Goal: Information Seeking & Learning: Learn about a topic

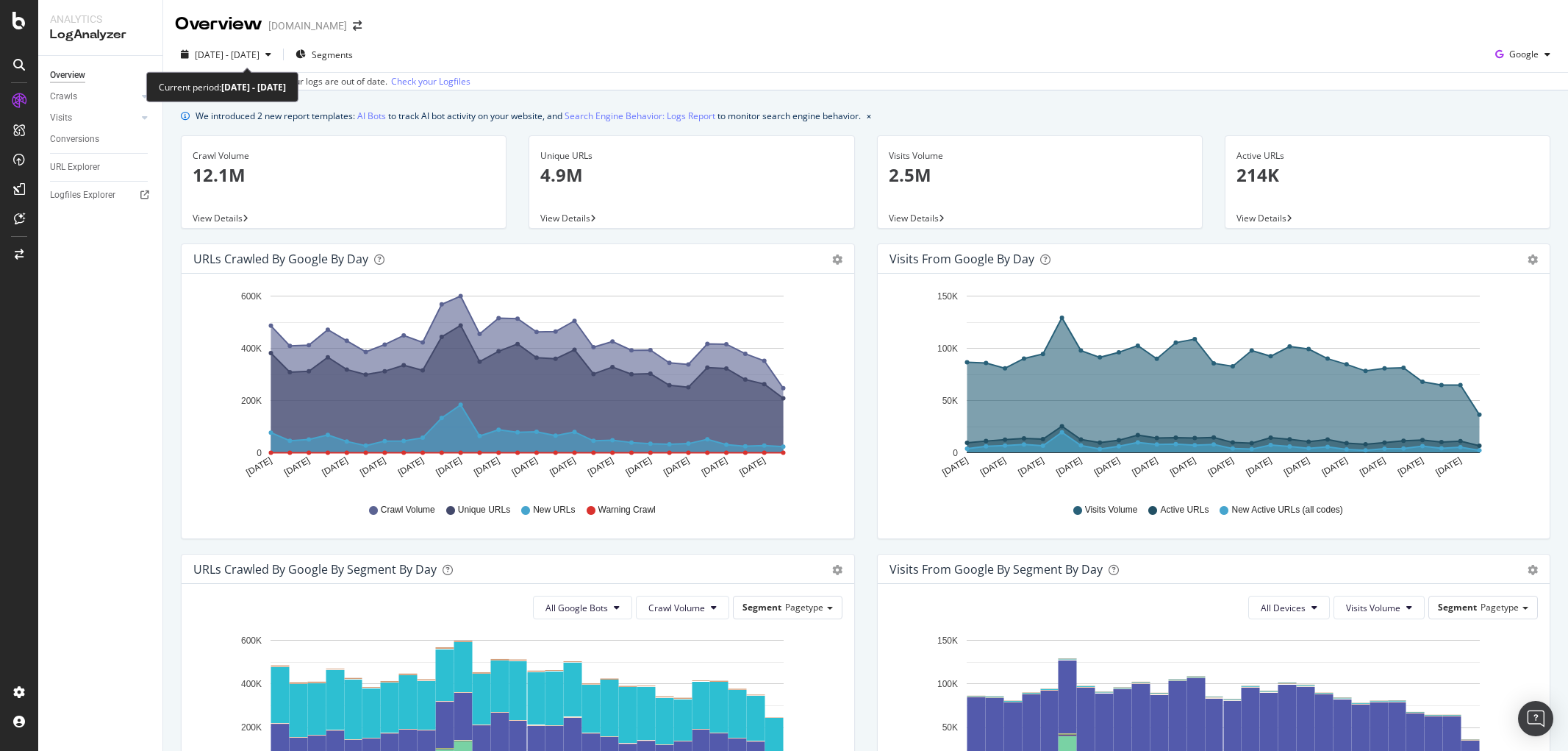
click at [277, 61] on div "2025 Aug. 30th - Sep. 26th" at bounding box center [226, 54] width 102 height 22
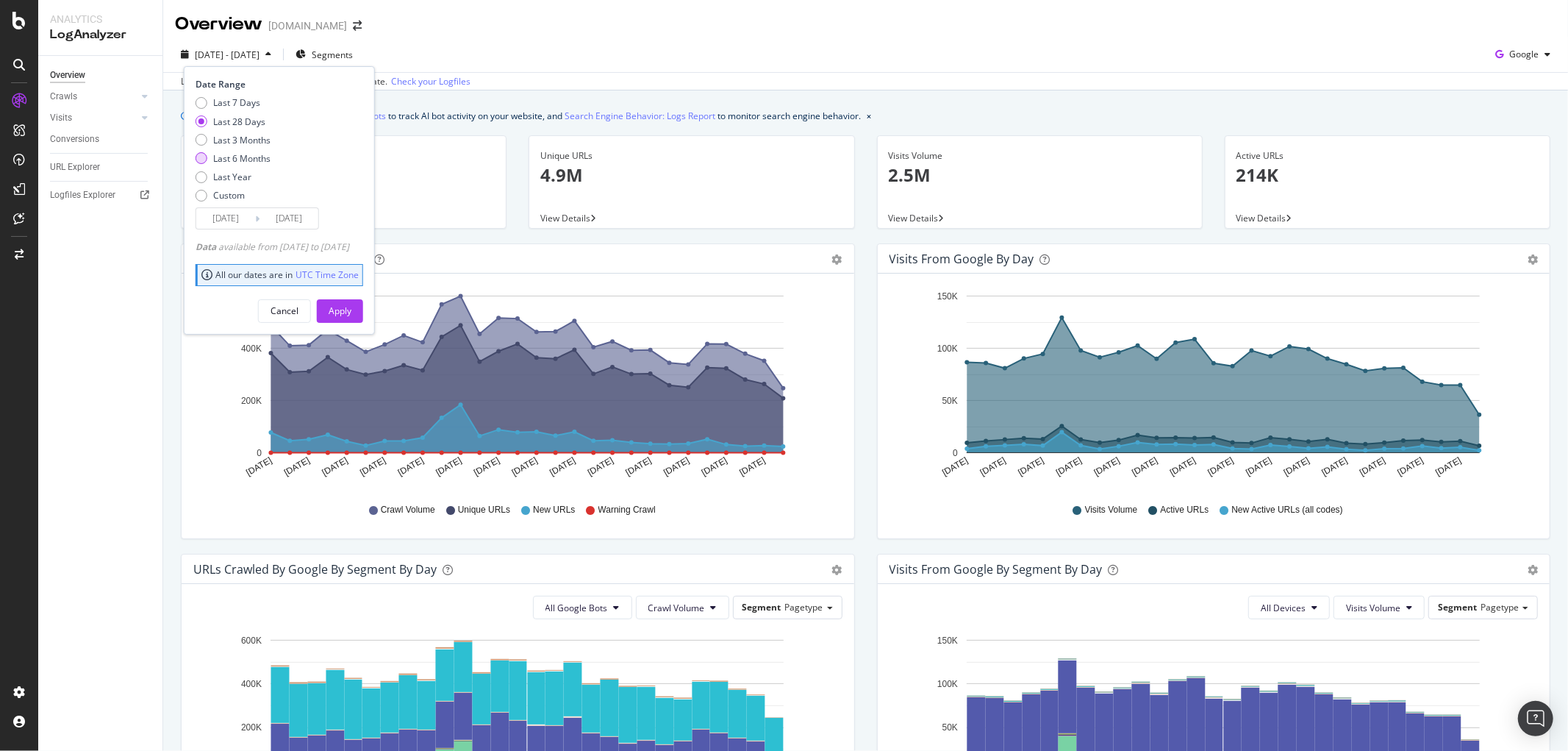
click at [244, 152] on div "Last 6 Months" at bounding box center [241, 158] width 58 height 12
type input "2025/03/27"
click at [351, 305] on div "Apply" at bounding box center [340, 311] width 23 height 12
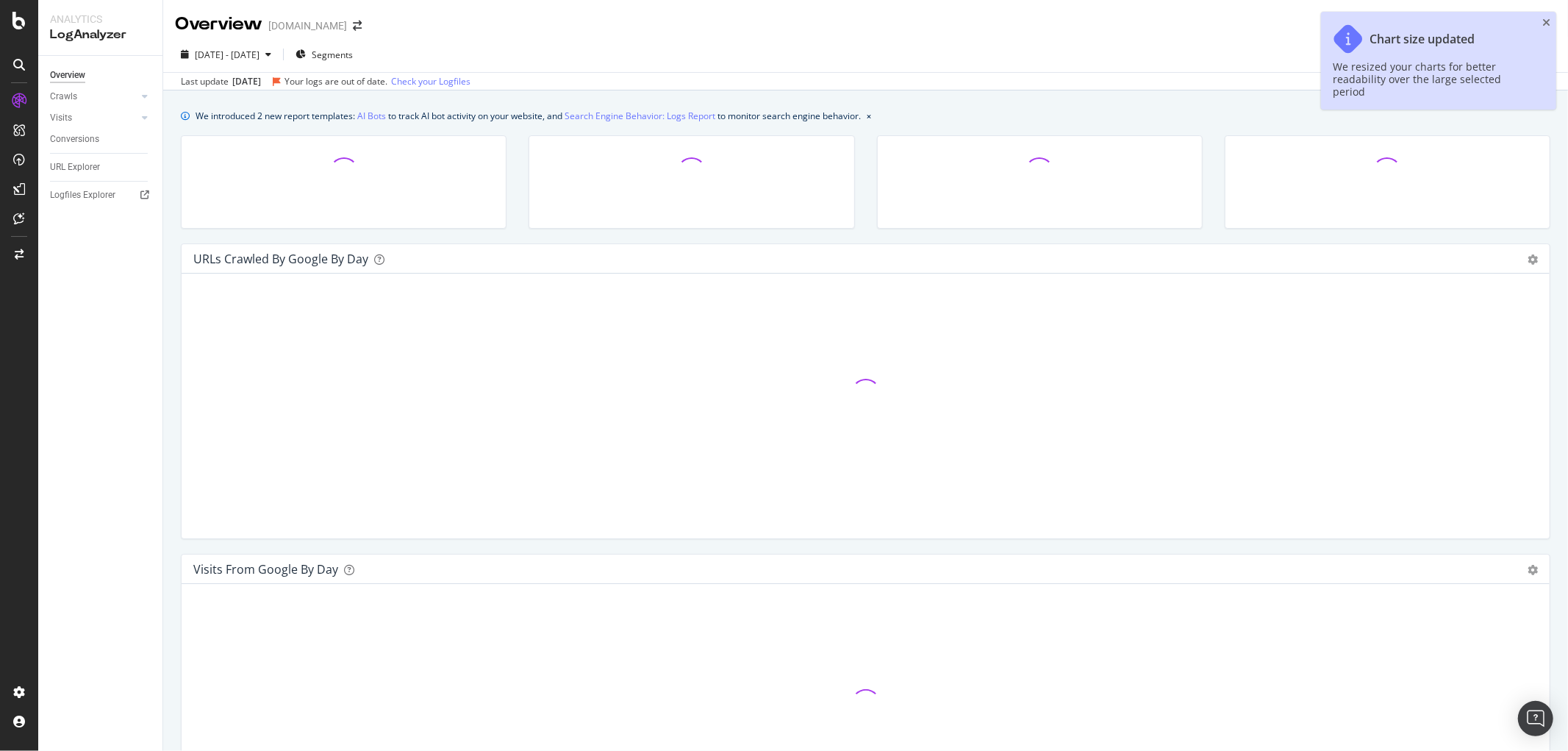
click at [1552, 17] on div "Chart size updated We resized your charts for better readability over the large…" at bounding box center [1438, 60] width 235 height 98
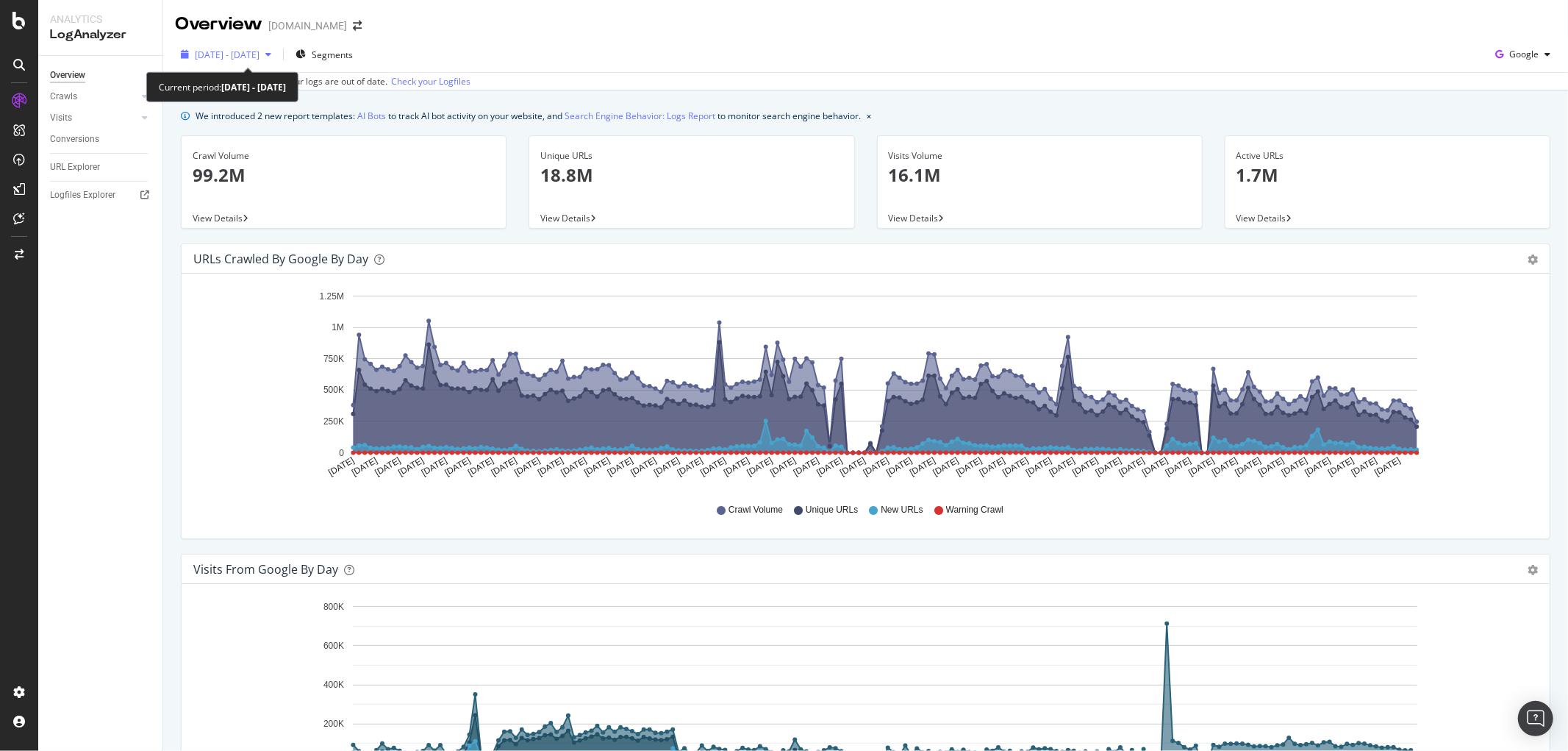
click at [260, 49] on span "2025 Mar. 27th - Sep. 26th" at bounding box center [227, 55] width 65 height 12
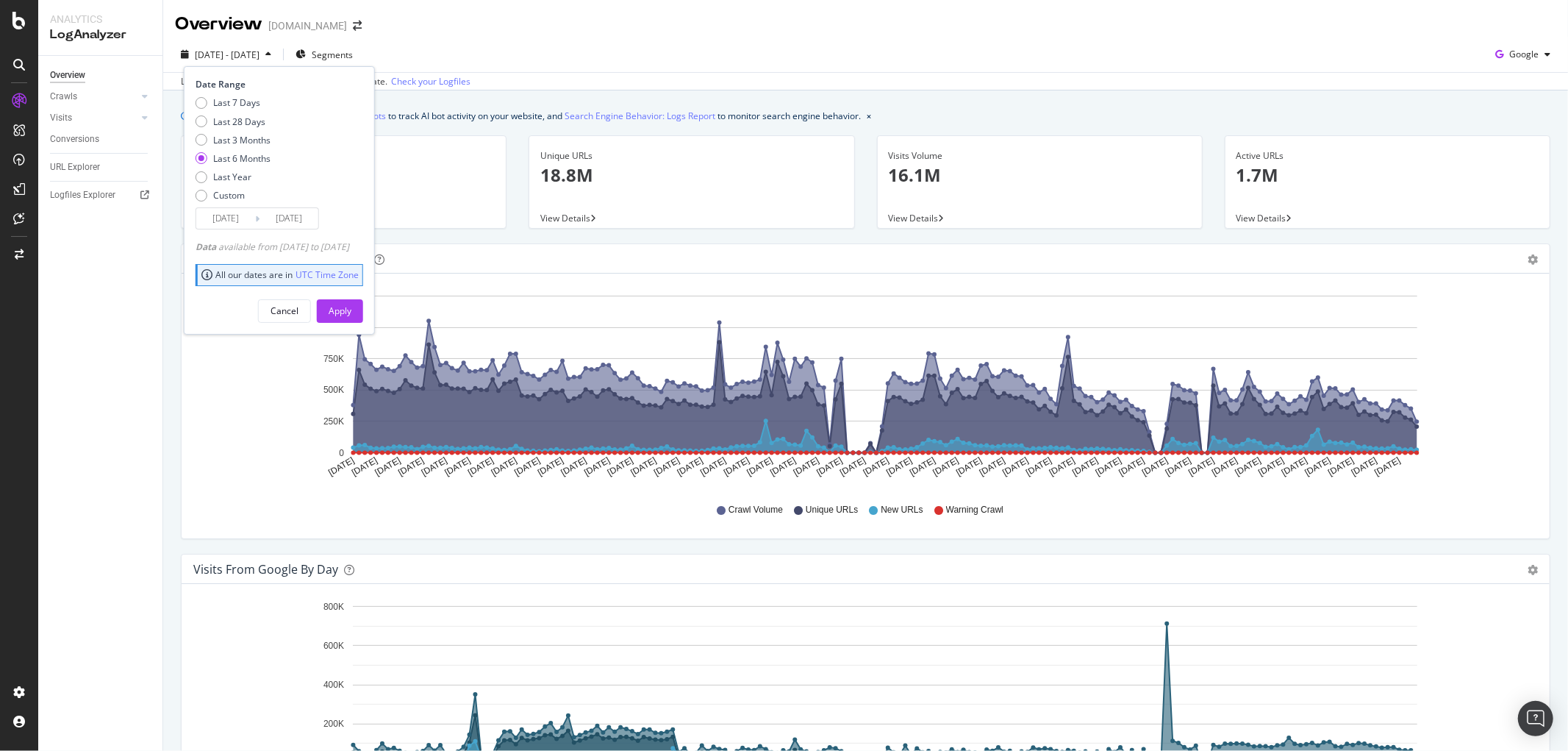
click at [293, 210] on input "2025/09/26" at bounding box center [289, 218] width 59 height 21
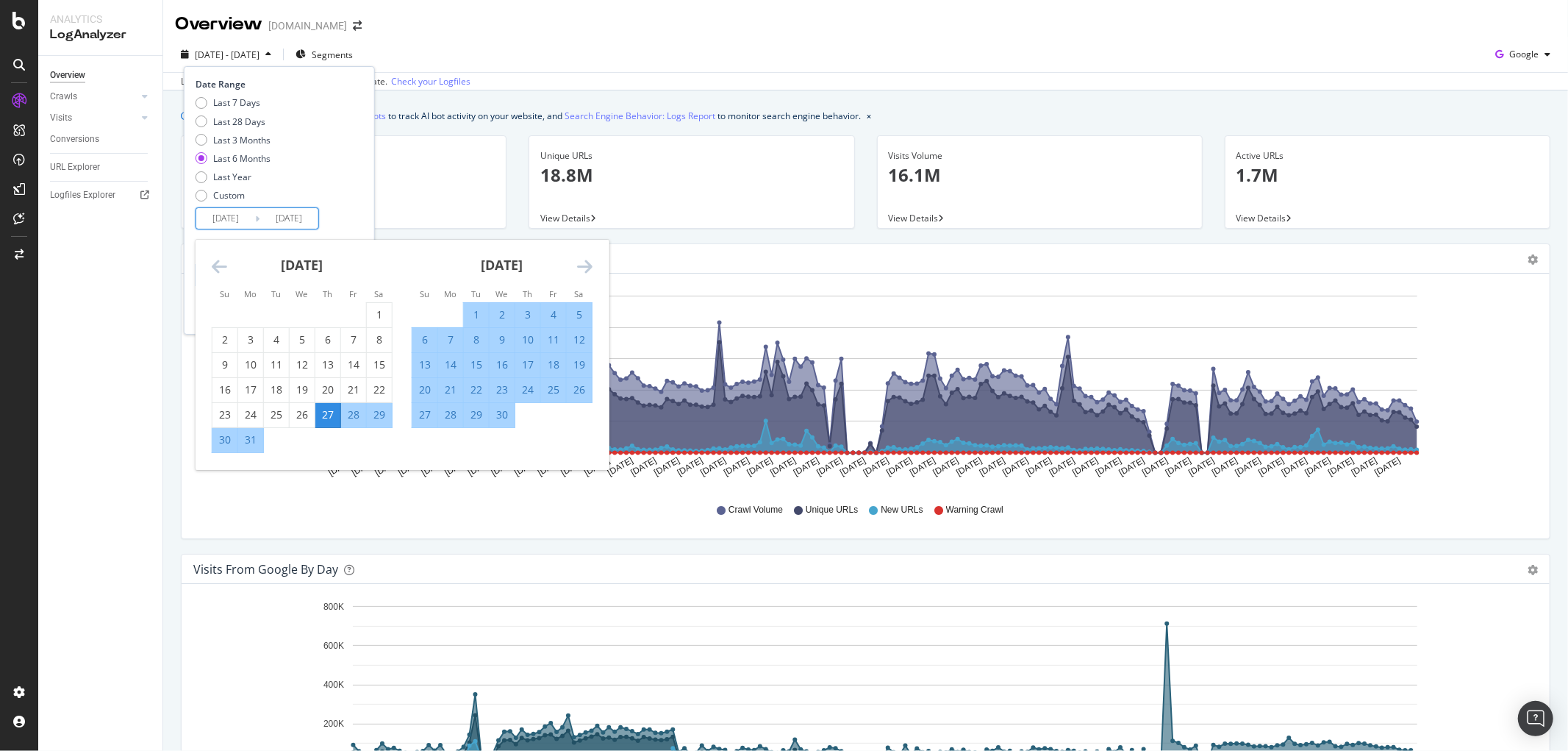
click at [577, 260] on icon "Move forward to switch to the next month." at bounding box center [585, 266] width 15 height 18
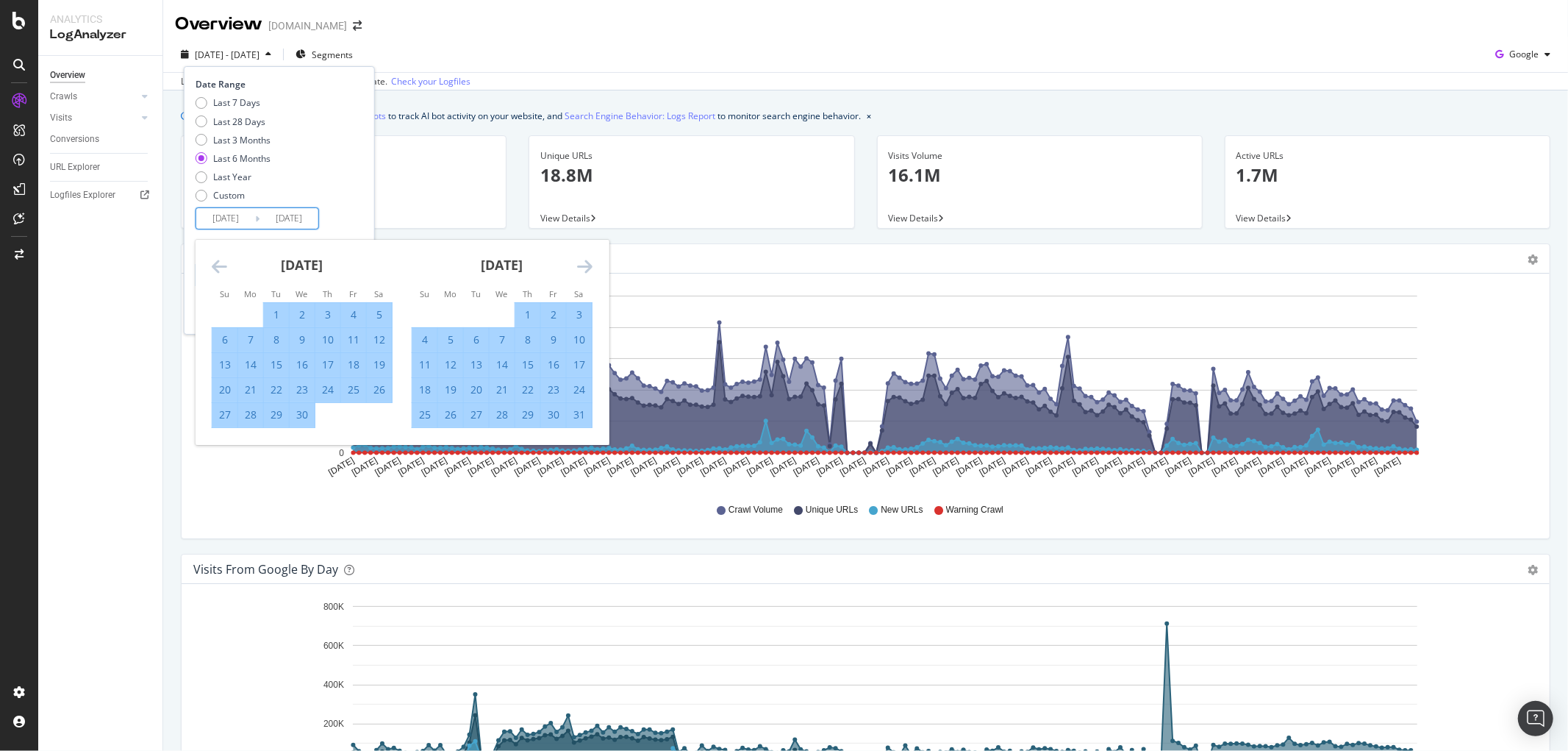
click at [577, 260] on icon "Move forward to switch to the next month." at bounding box center [585, 266] width 15 height 18
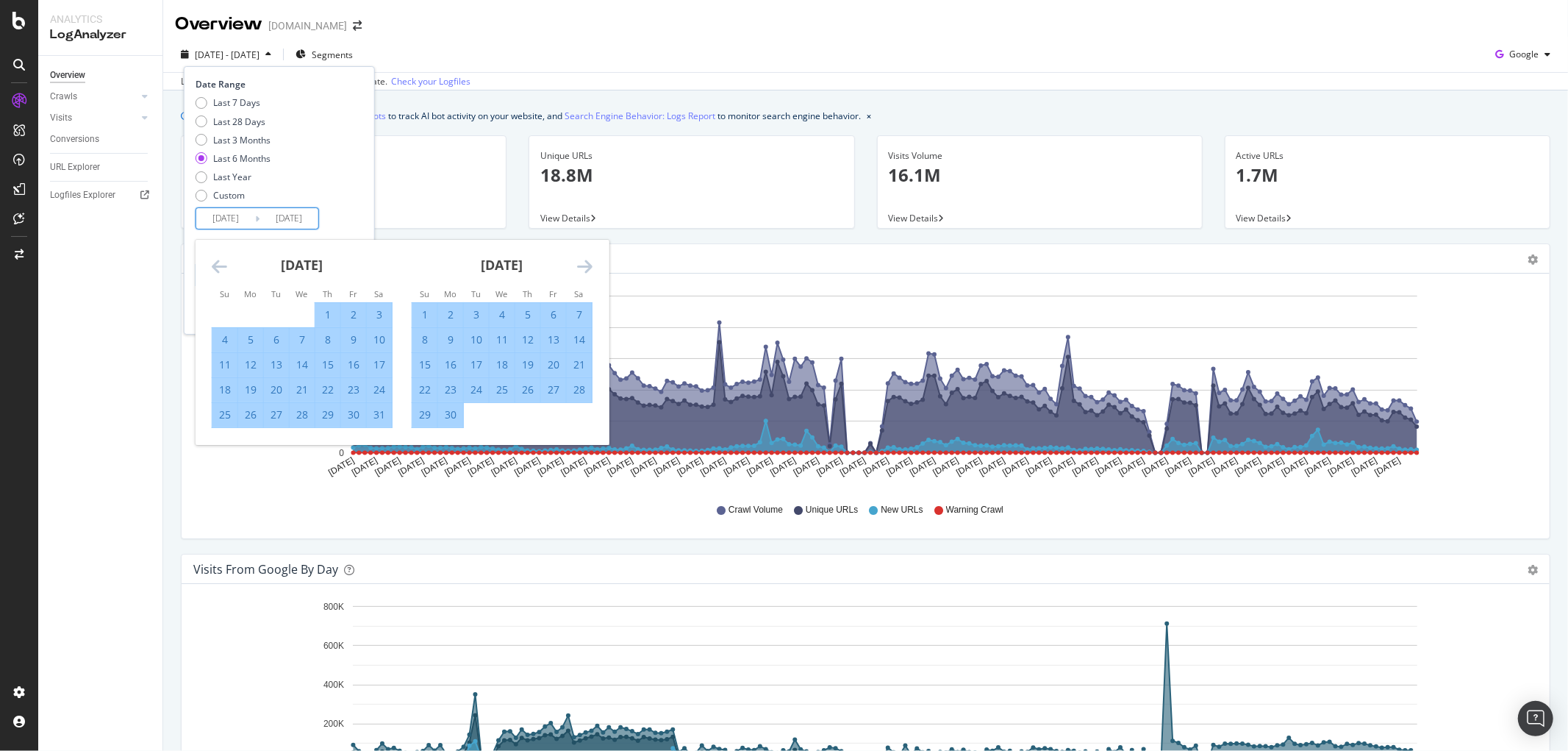
click at [577, 260] on icon "Move forward to switch to the next month." at bounding box center [585, 266] width 15 height 18
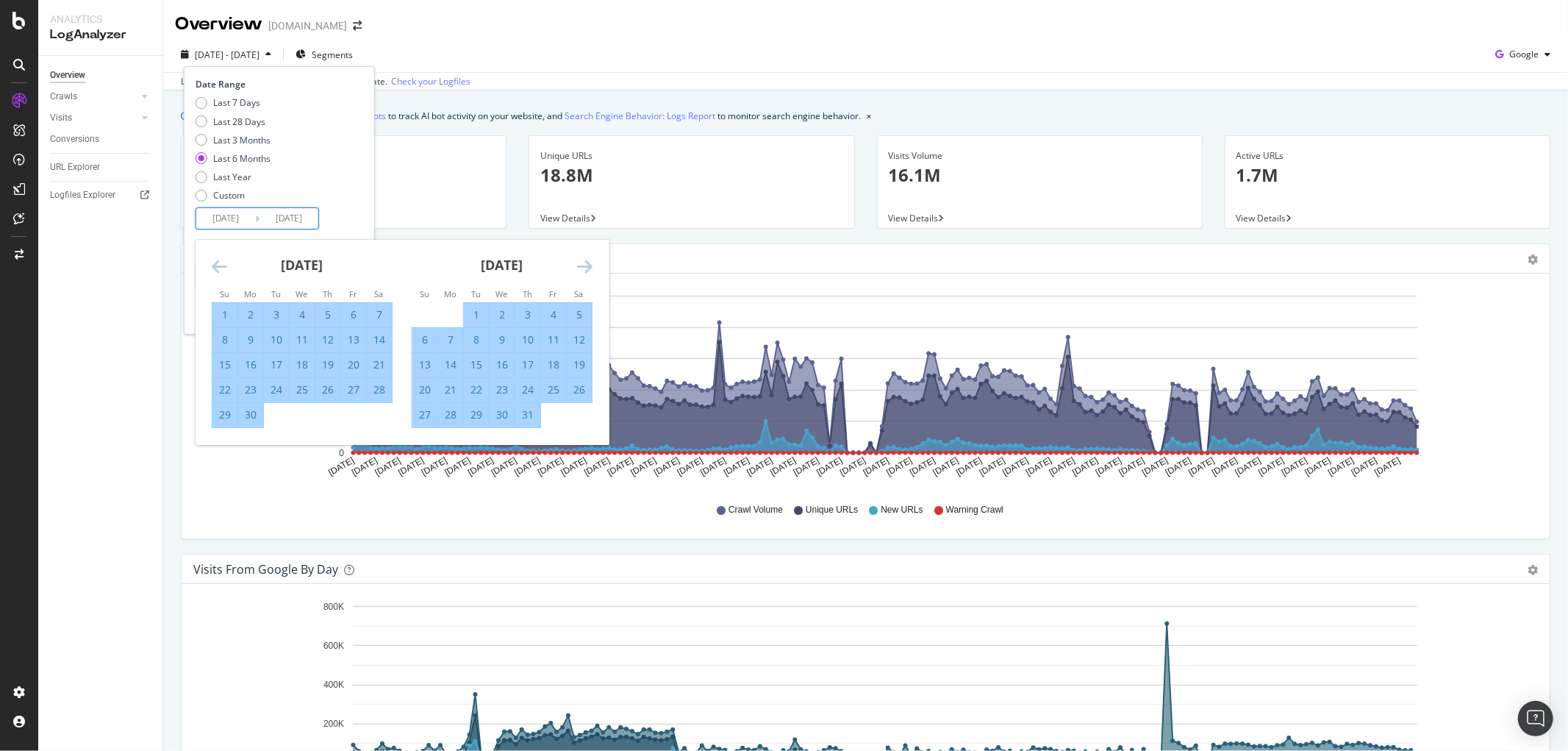
click at [577, 260] on icon "Move forward to switch to the next month." at bounding box center [585, 266] width 15 height 18
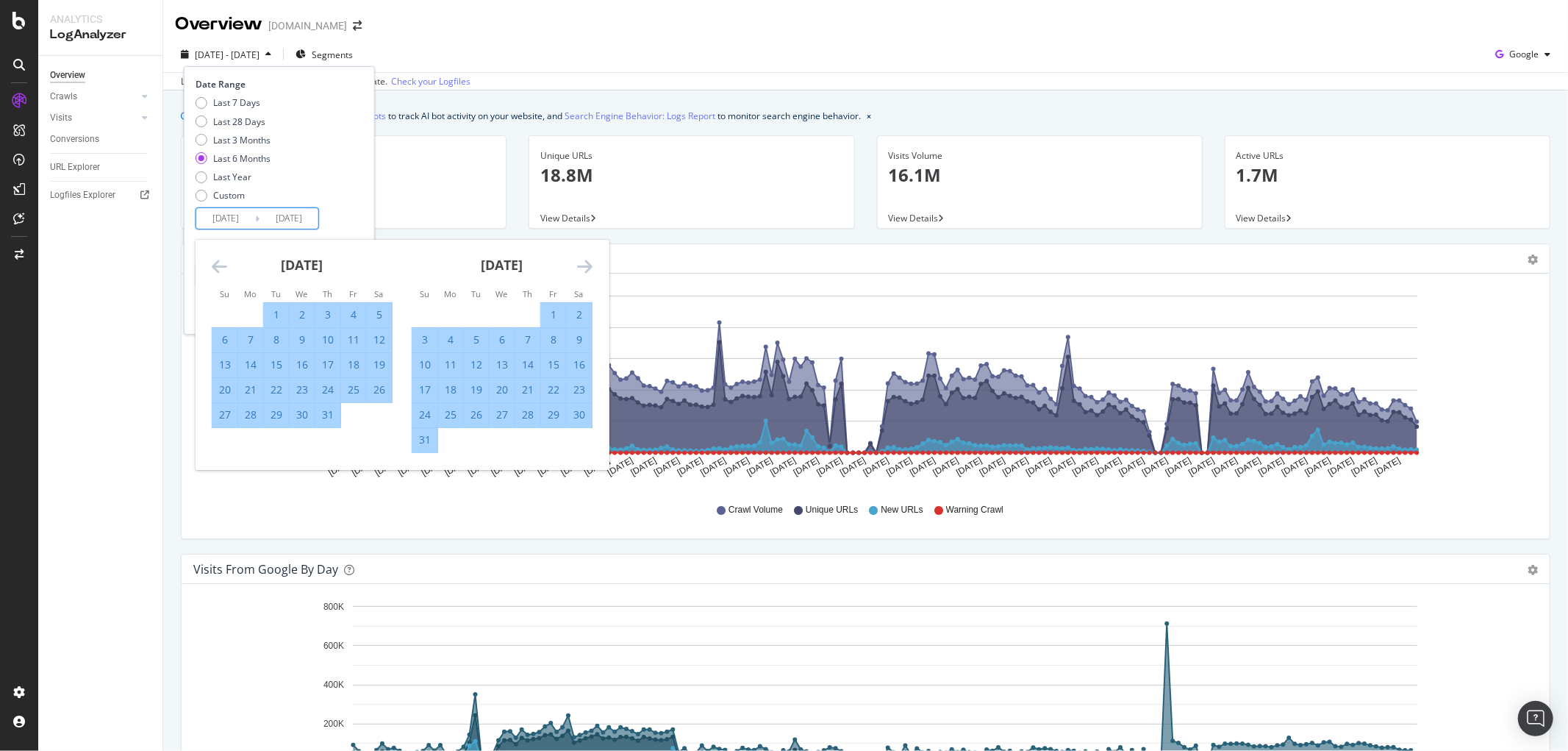
click at [577, 260] on icon "Move forward to switch to the next month." at bounding box center [585, 266] width 15 height 18
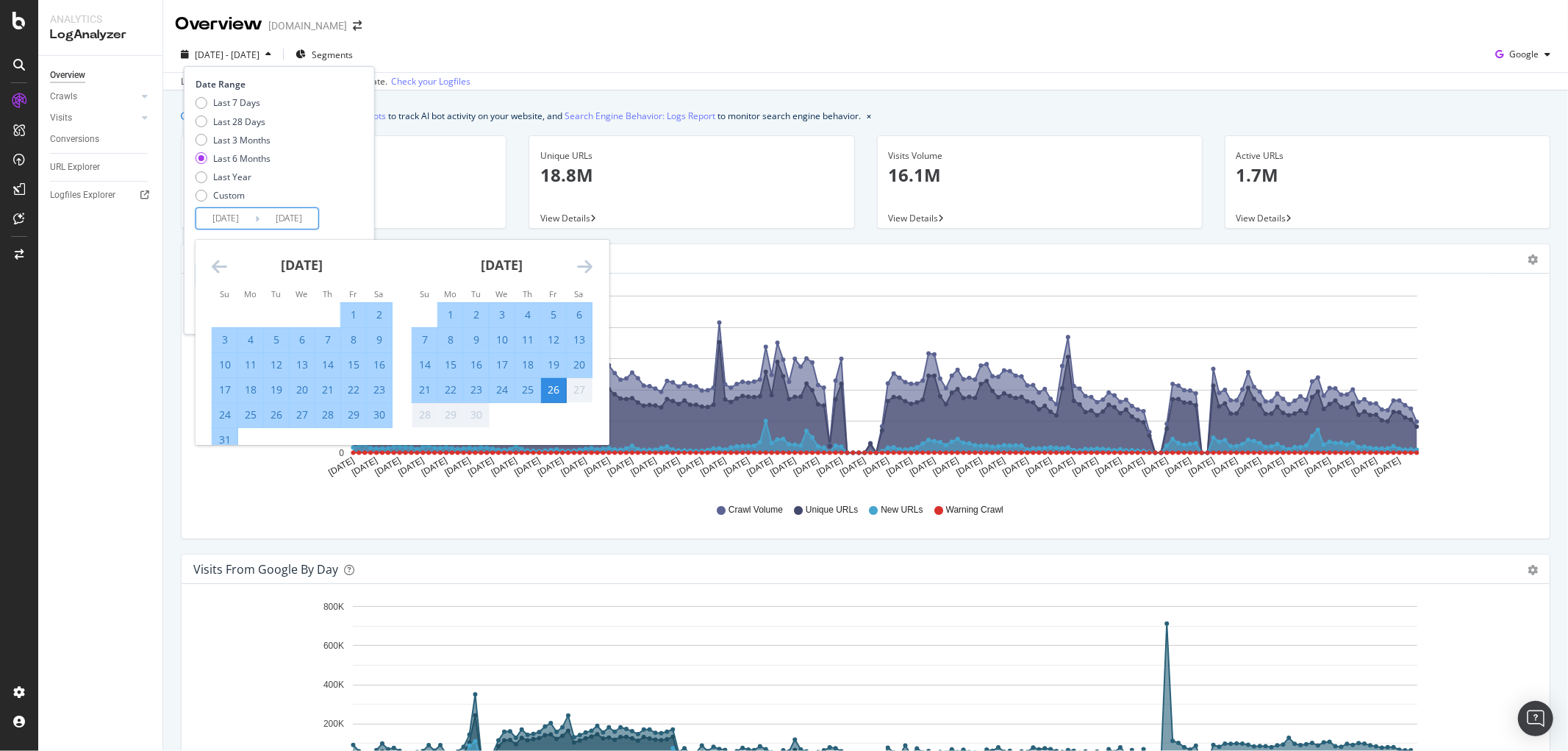
click at [577, 260] on icon "Move forward to switch to the next month." at bounding box center [585, 266] width 15 height 18
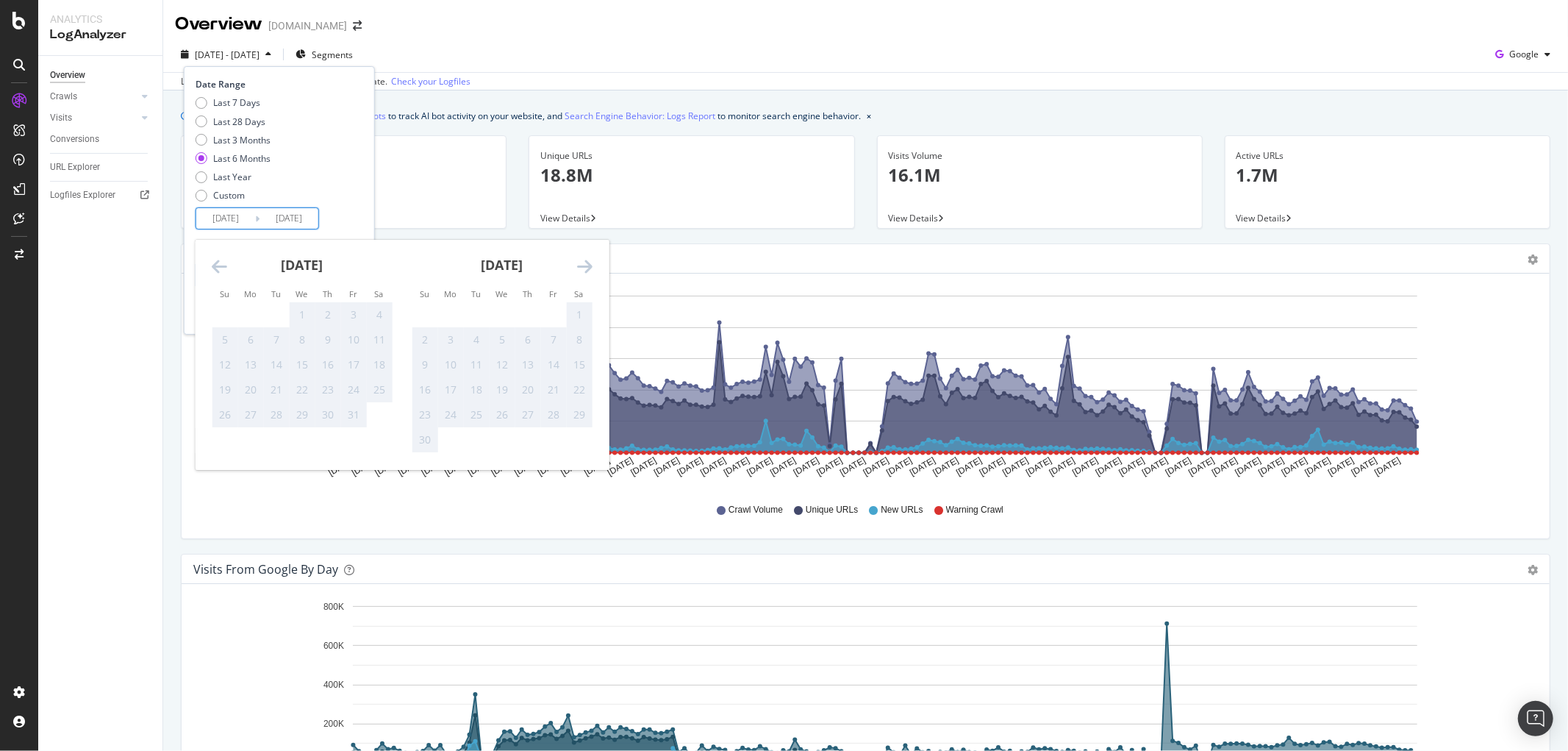
click at [577, 260] on icon "Move forward to switch to the next month." at bounding box center [585, 266] width 15 height 18
click at [222, 261] on icon "Move backward to switch to the previous month." at bounding box center [220, 266] width 15 height 18
click at [195, 255] on div "September 2025 1 2 3 4 5 6 7 8 9 10 11 12 13 14 15 16 17 18 19 20 21 22 23 24 2…" at bounding box center [402, 342] width 413 height 205
click at [204, 260] on div "October 2025 1 2 3 4 5 6 7 8 9 10 11 12 13 14 15 16 17 18 19 20 21 22 23 24 25 …" at bounding box center [302, 334] width 200 height 188
click at [219, 265] on icon "Move backward to switch to the previous month." at bounding box center [220, 266] width 15 height 18
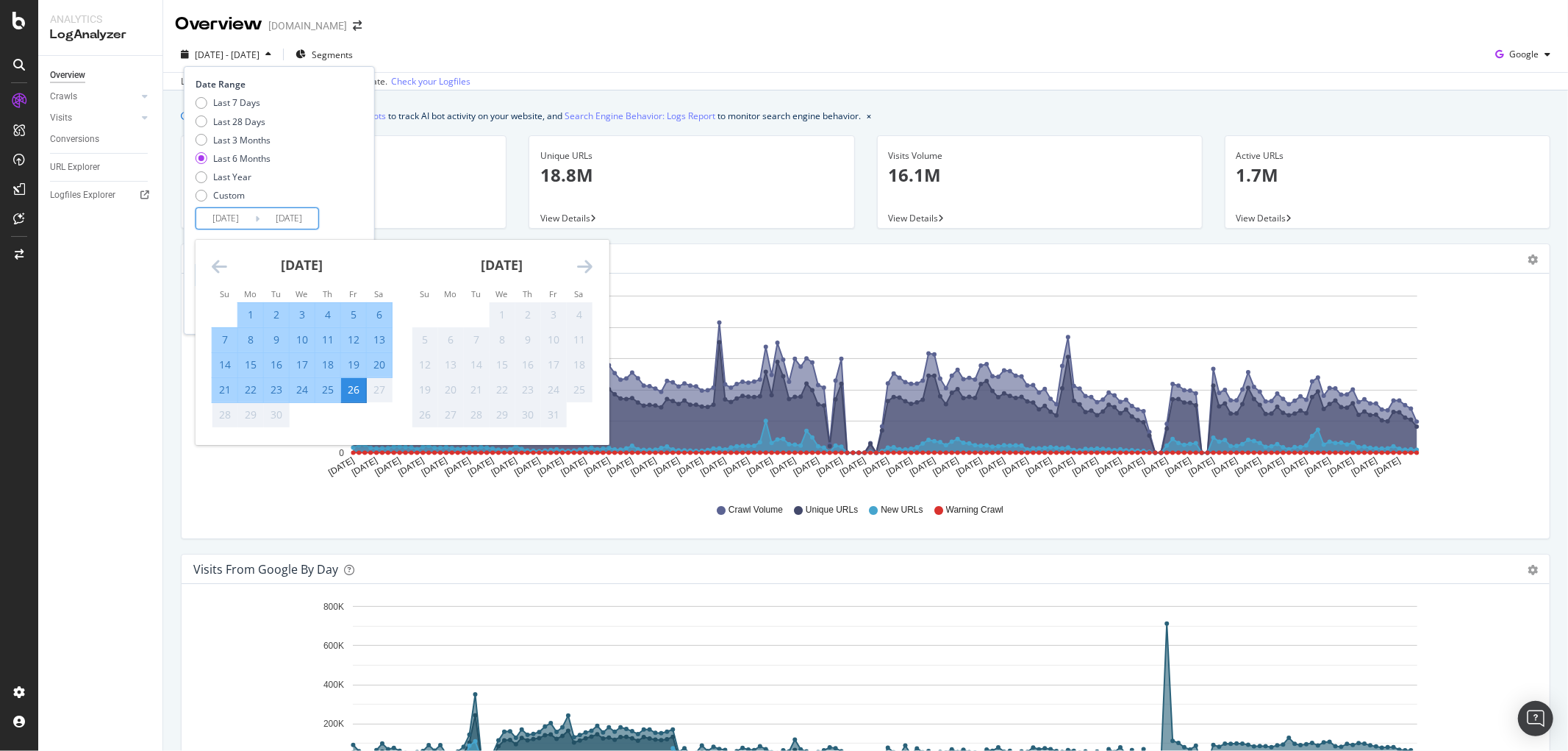
click at [361, 387] on div "26" at bounding box center [353, 389] width 25 height 15
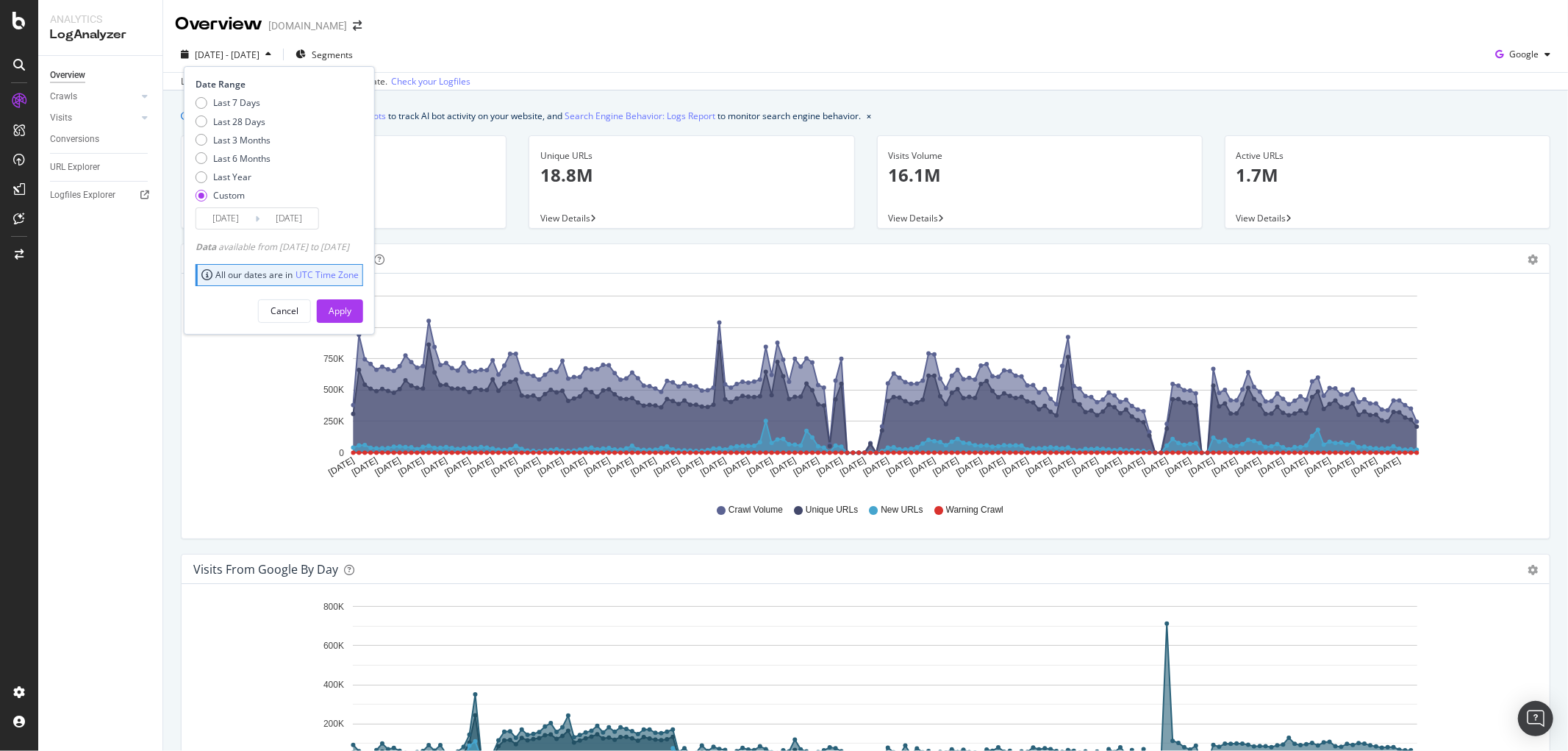
click at [472, 19] on div "Overview luisaviaroma.com" at bounding box center [865, 18] width 1404 height 37
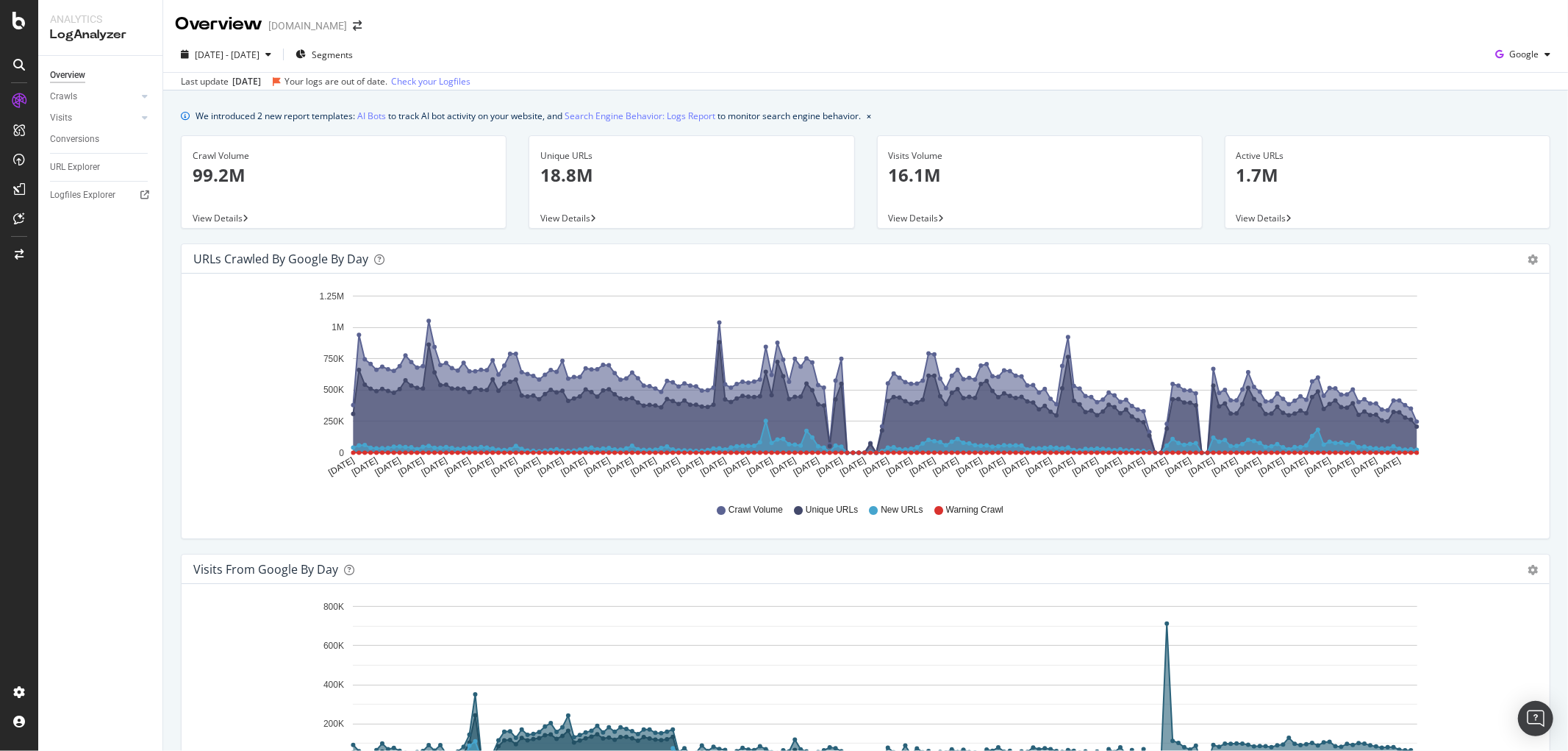
click at [261, 78] on div "Sep. 28, 2025" at bounding box center [246, 81] width 28 height 13
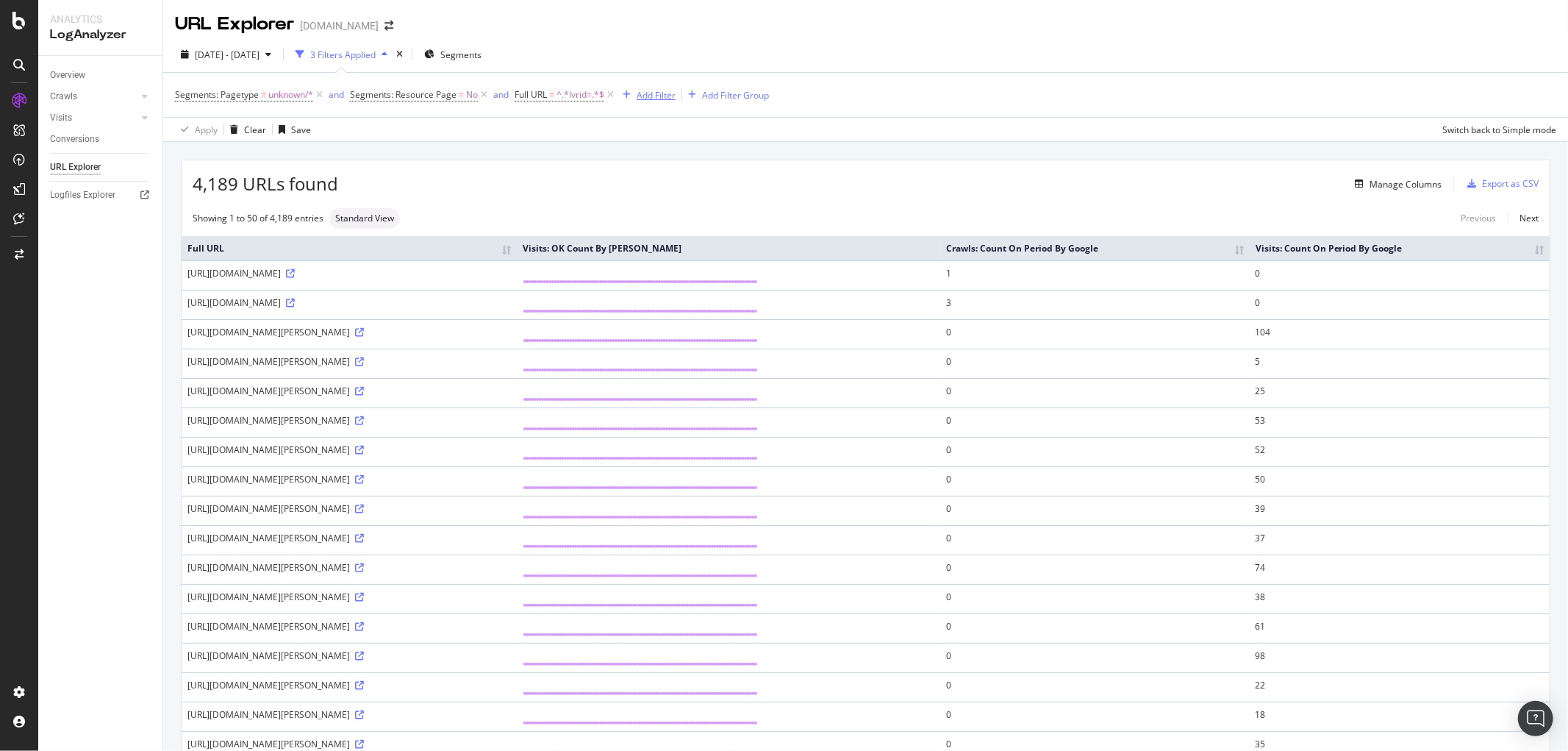
click at [665, 93] on div "Add Filter" at bounding box center [655, 95] width 39 height 12
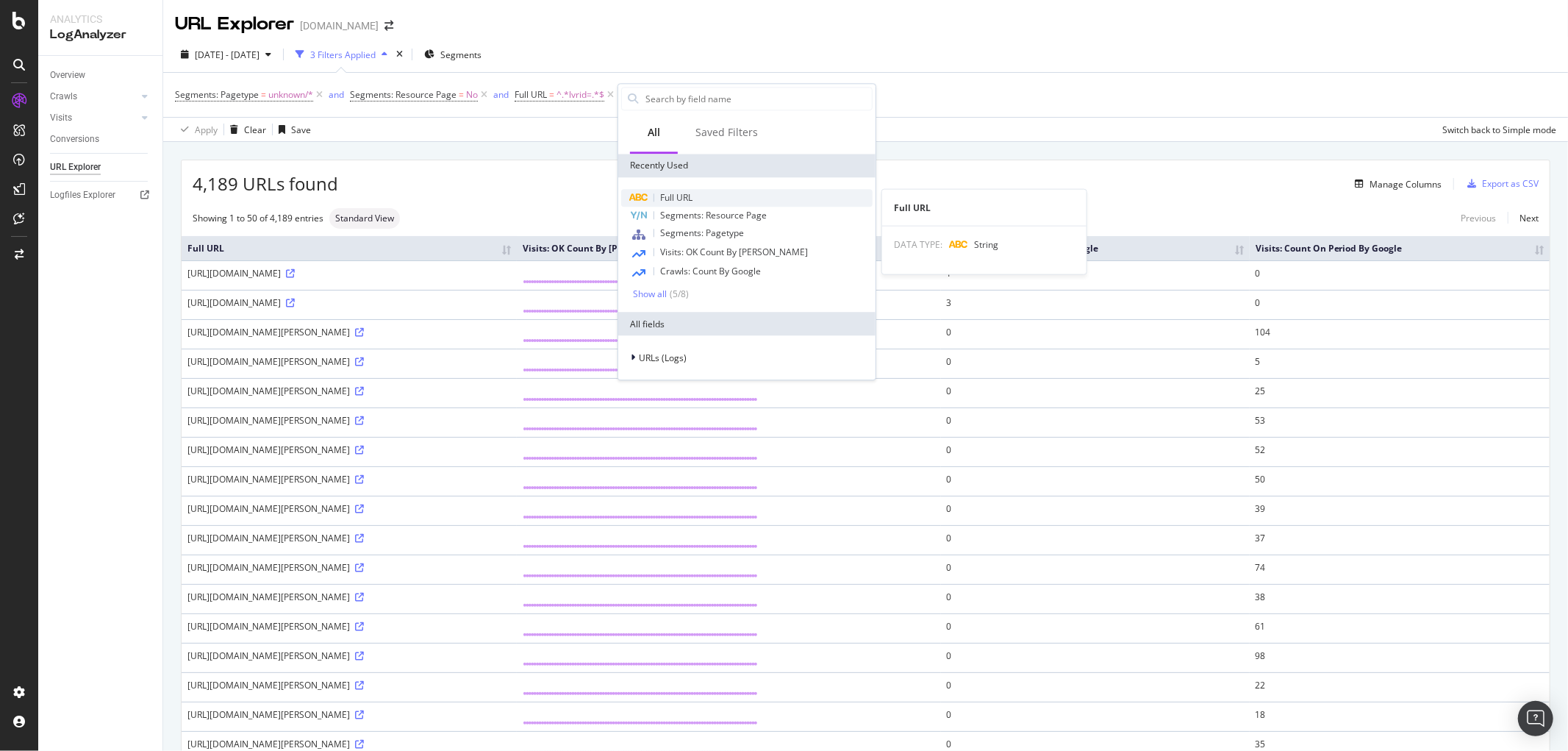
click at [669, 199] on span "Full URL" at bounding box center [676, 198] width 32 height 12
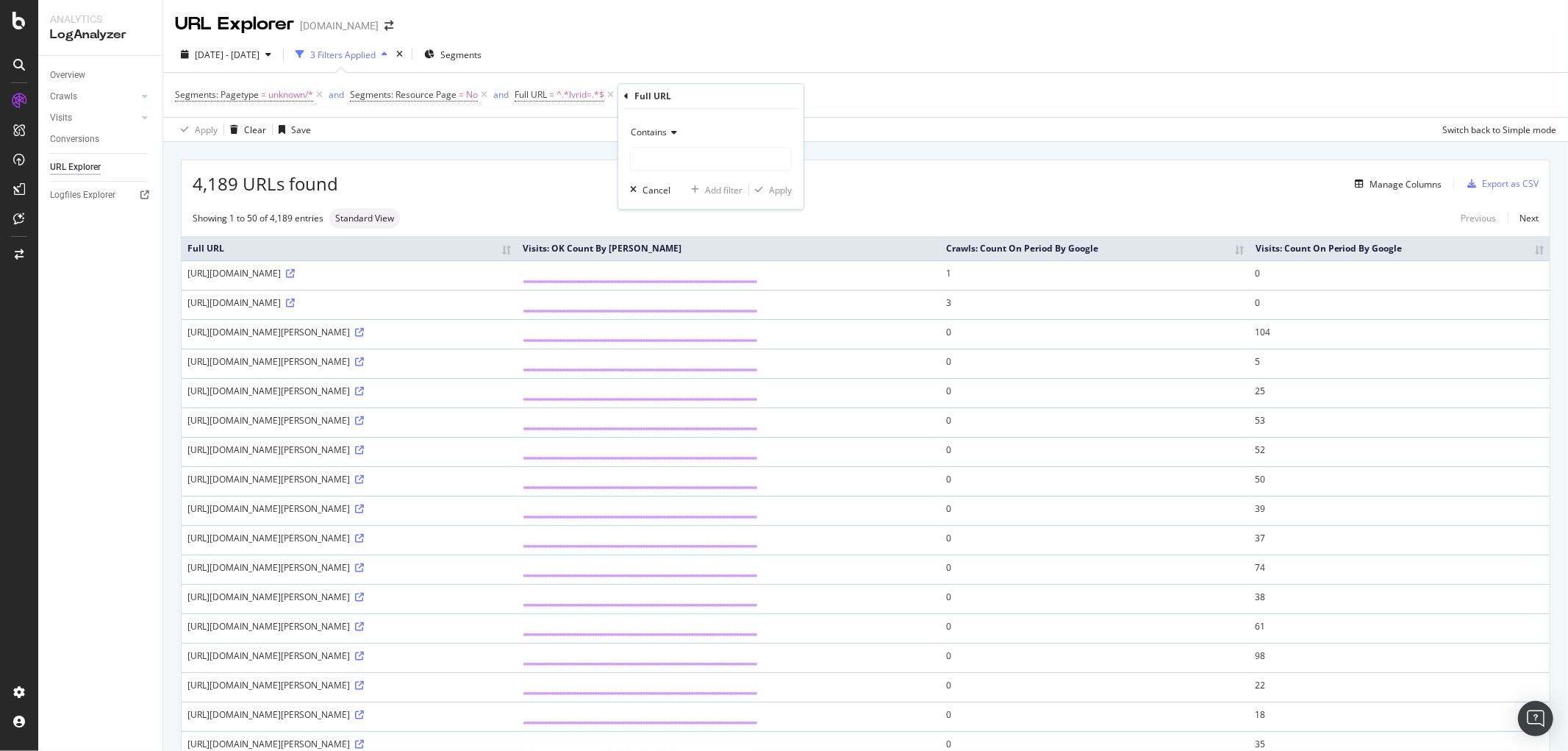
click at [660, 131] on span "Contains" at bounding box center [648, 132] width 36 height 12
click at [663, 237] on span "Ends with" at bounding box center [656, 239] width 39 height 12
click at [654, 161] on input "text" at bounding box center [711, 158] width 161 height 24
type input "_p"
click at [769, 187] on div "Apply" at bounding box center [781, 190] width 23 height 12
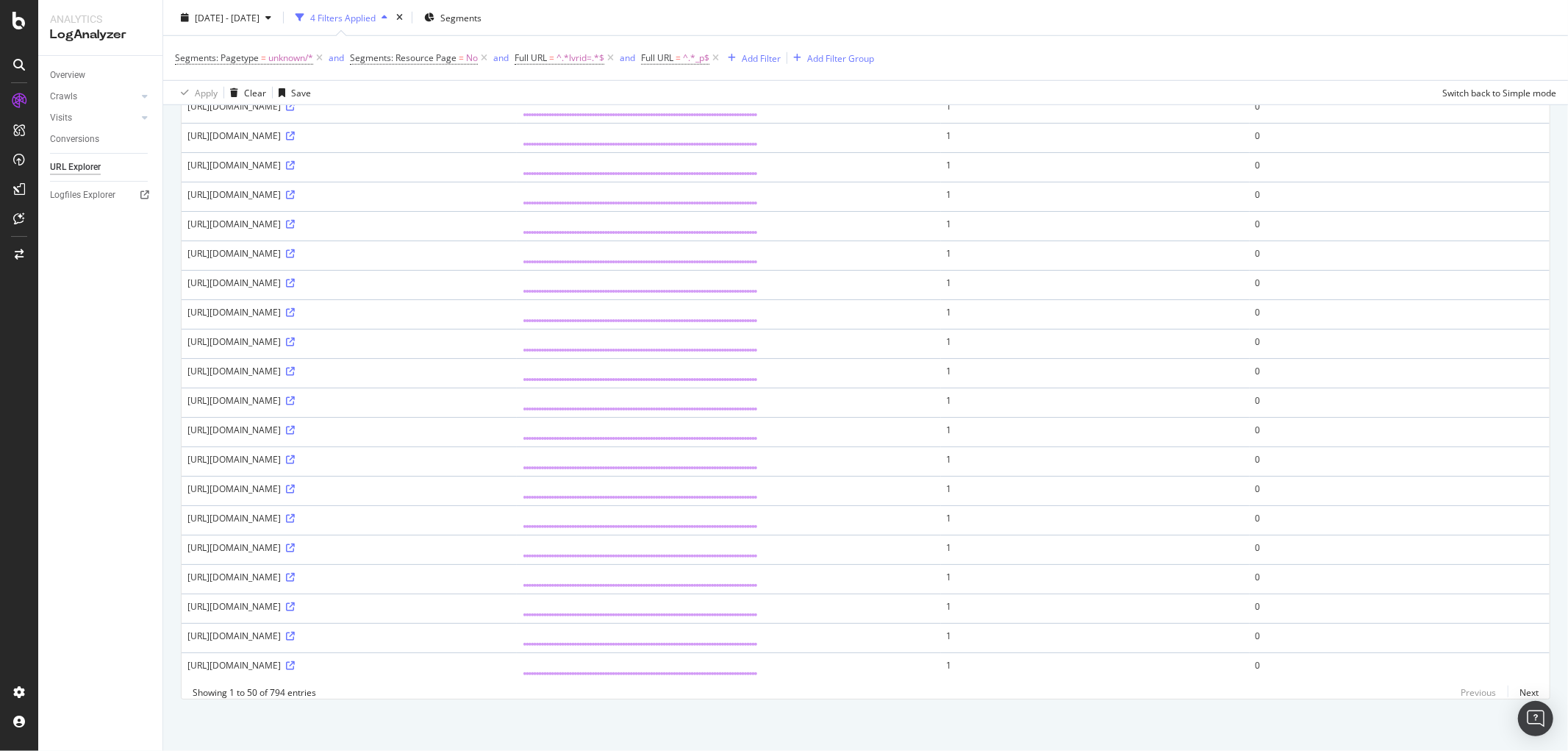
scroll to position [1067, 0]
click at [74, 454] on div "Overview Crawls Daily Distribution Segments Distribution HTTP Codes Resources V…" at bounding box center [101, 404] width 124 height 695
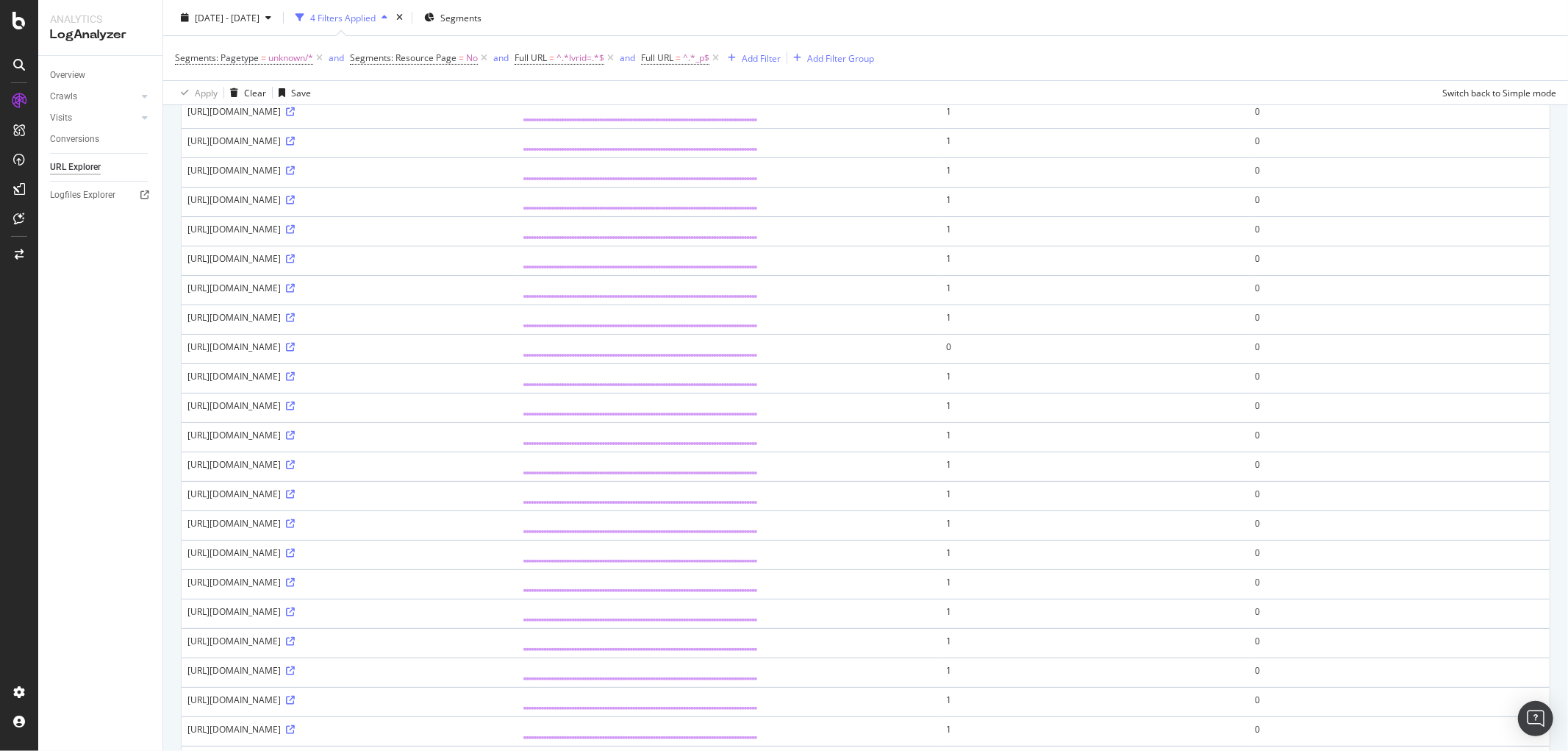
scroll to position [0, 0]
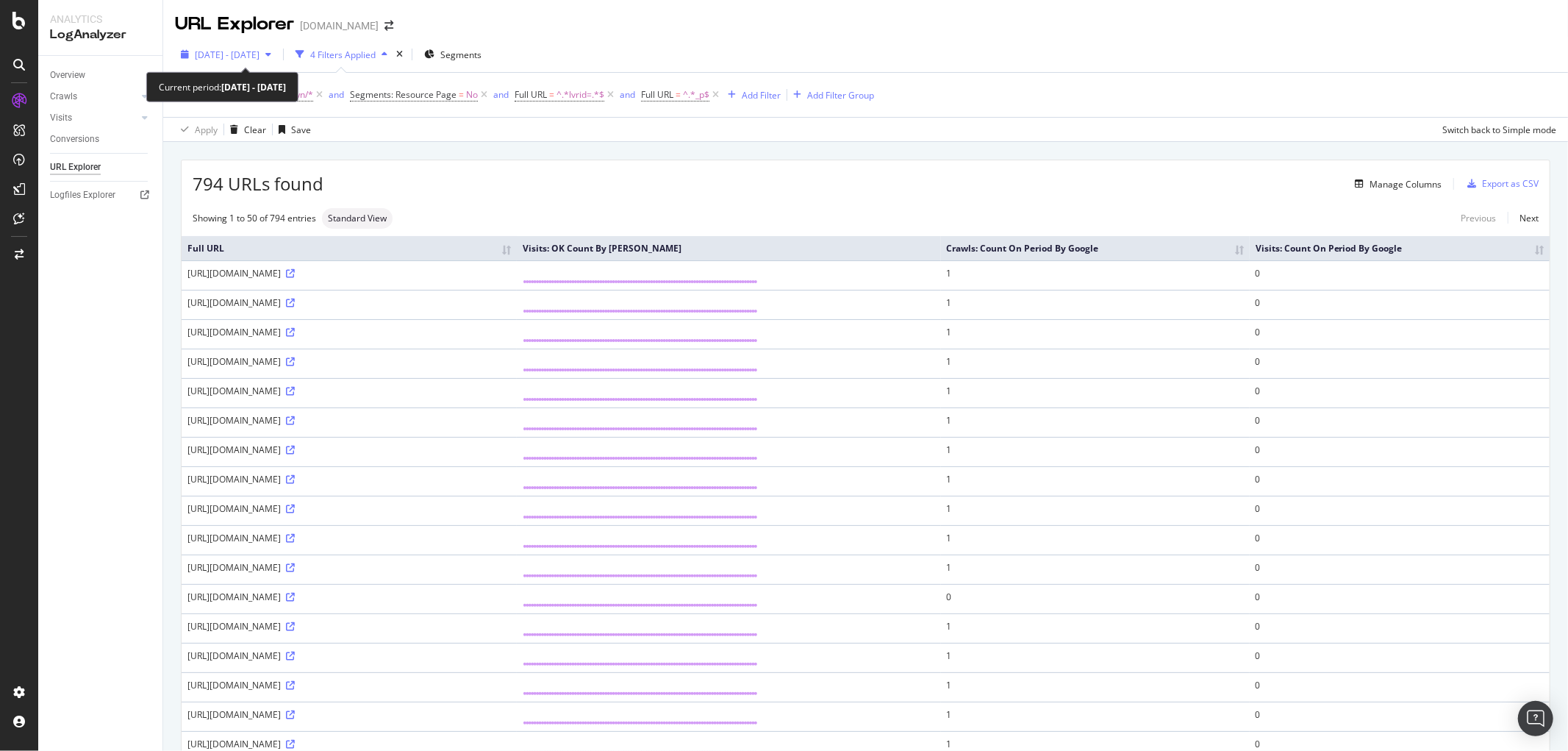
click at [276, 43] on div "2025 Jun. 24th - Sep. 23rd" at bounding box center [226, 54] width 102 height 22
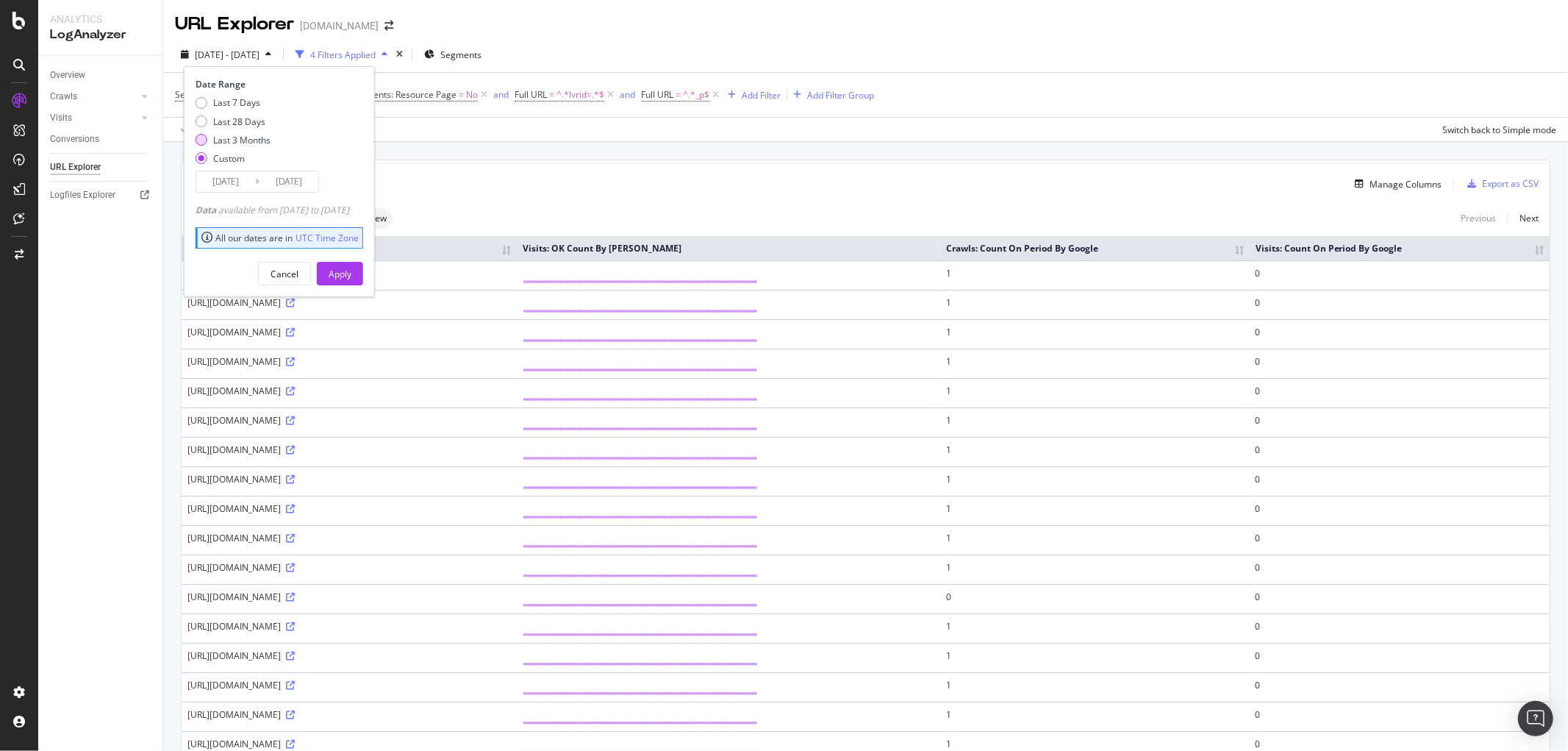
click at [237, 141] on div "Last 3 Months" at bounding box center [241, 140] width 58 height 12
type input "2025/06/27"
type input "2025/09/26"
click at [351, 277] on div "Apply" at bounding box center [340, 274] width 23 height 12
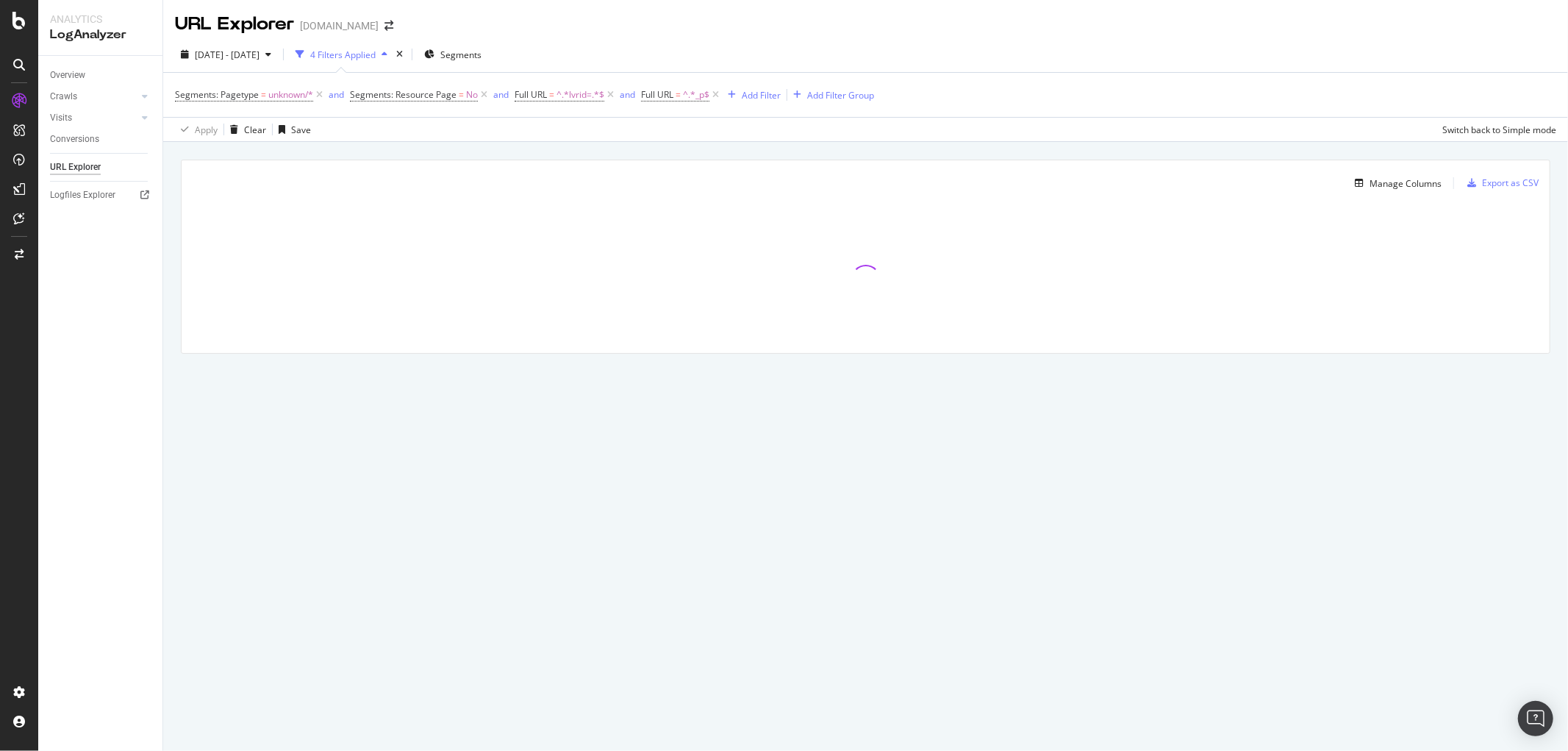
click at [1323, 303] on div at bounding box center [865, 279] width 1367 height 147
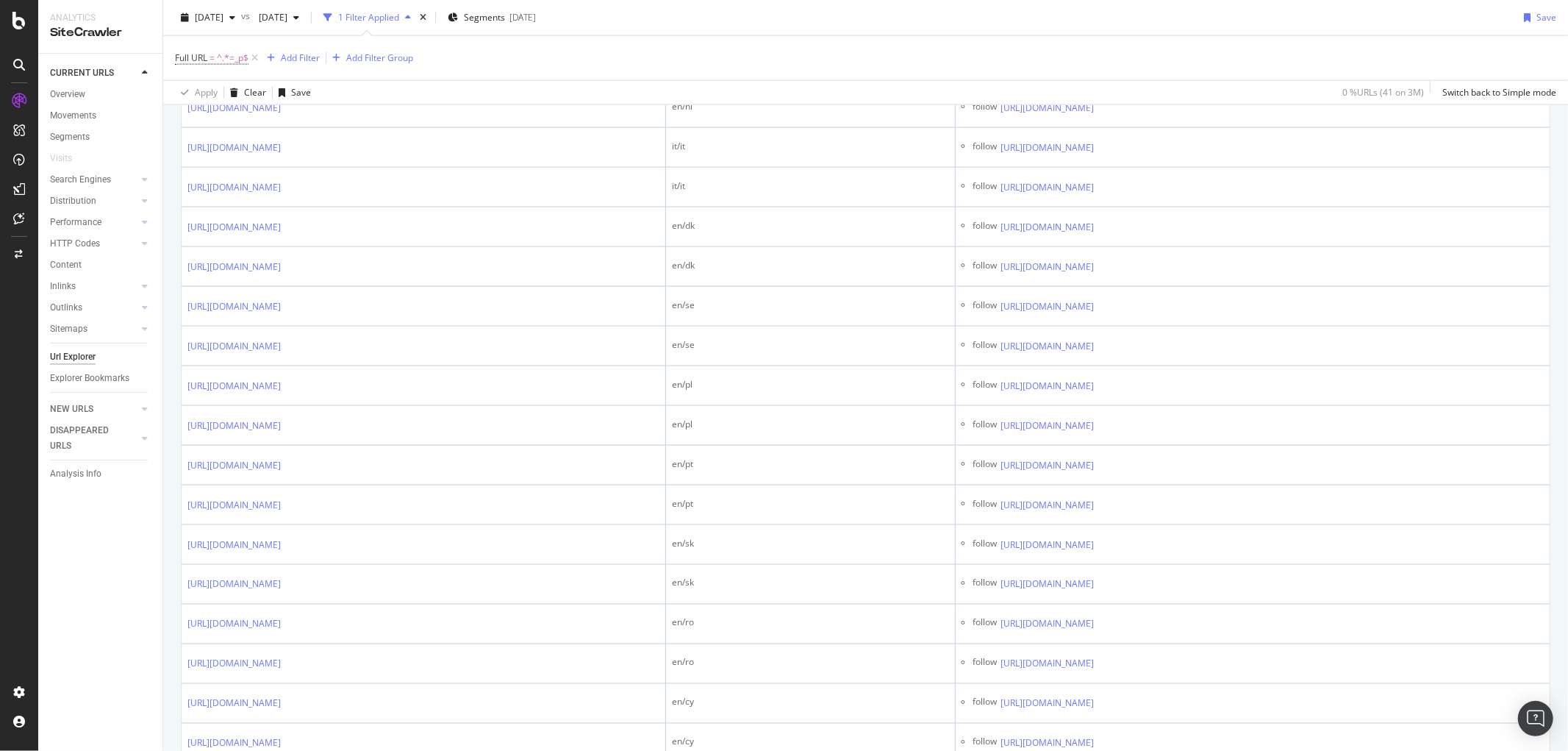
scroll to position [1879, 0]
click at [530, 56] on div "Full URL = ^.*=_p$ Add Filter Add Filter Group" at bounding box center [866, 58] width 1381 height 44
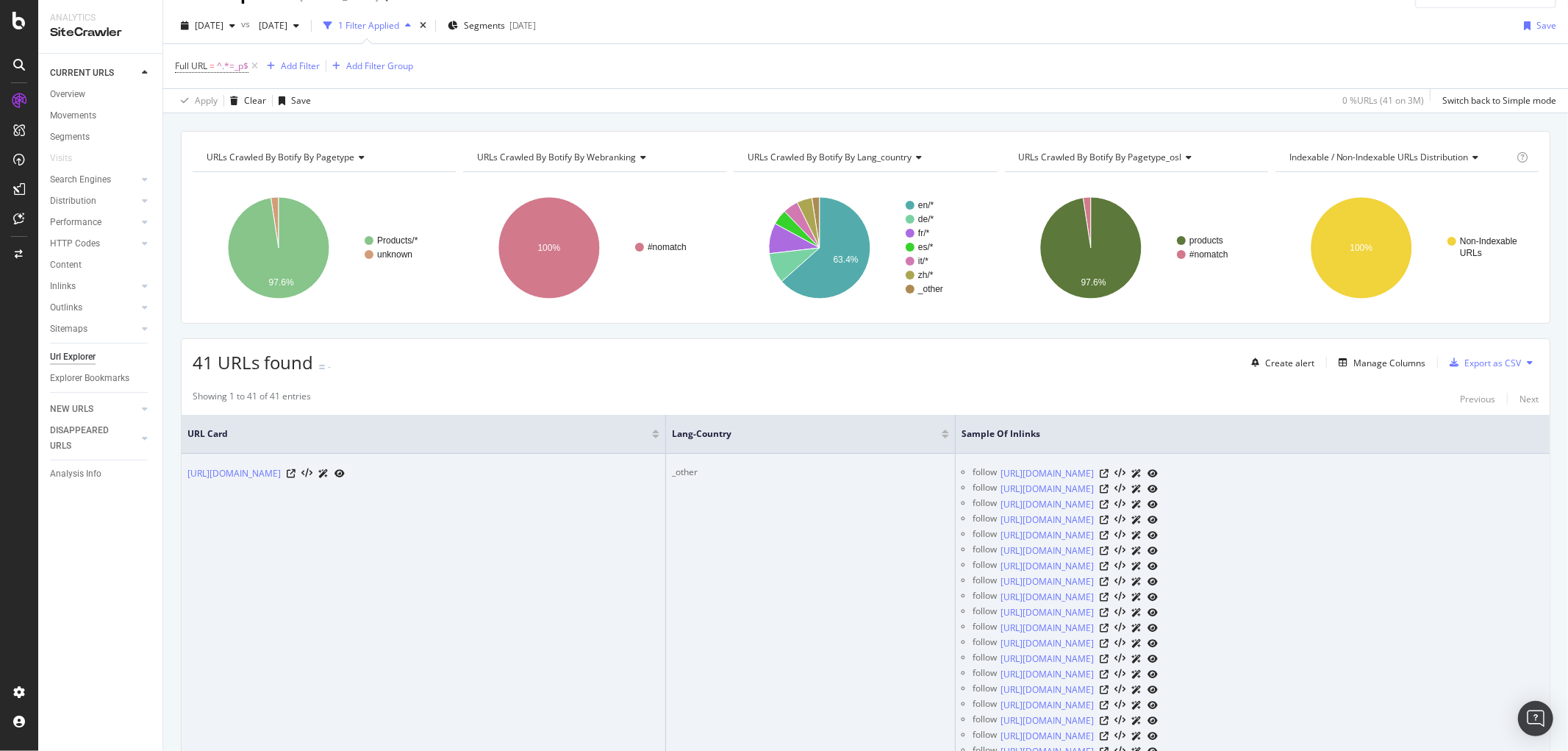
scroll to position [0, 0]
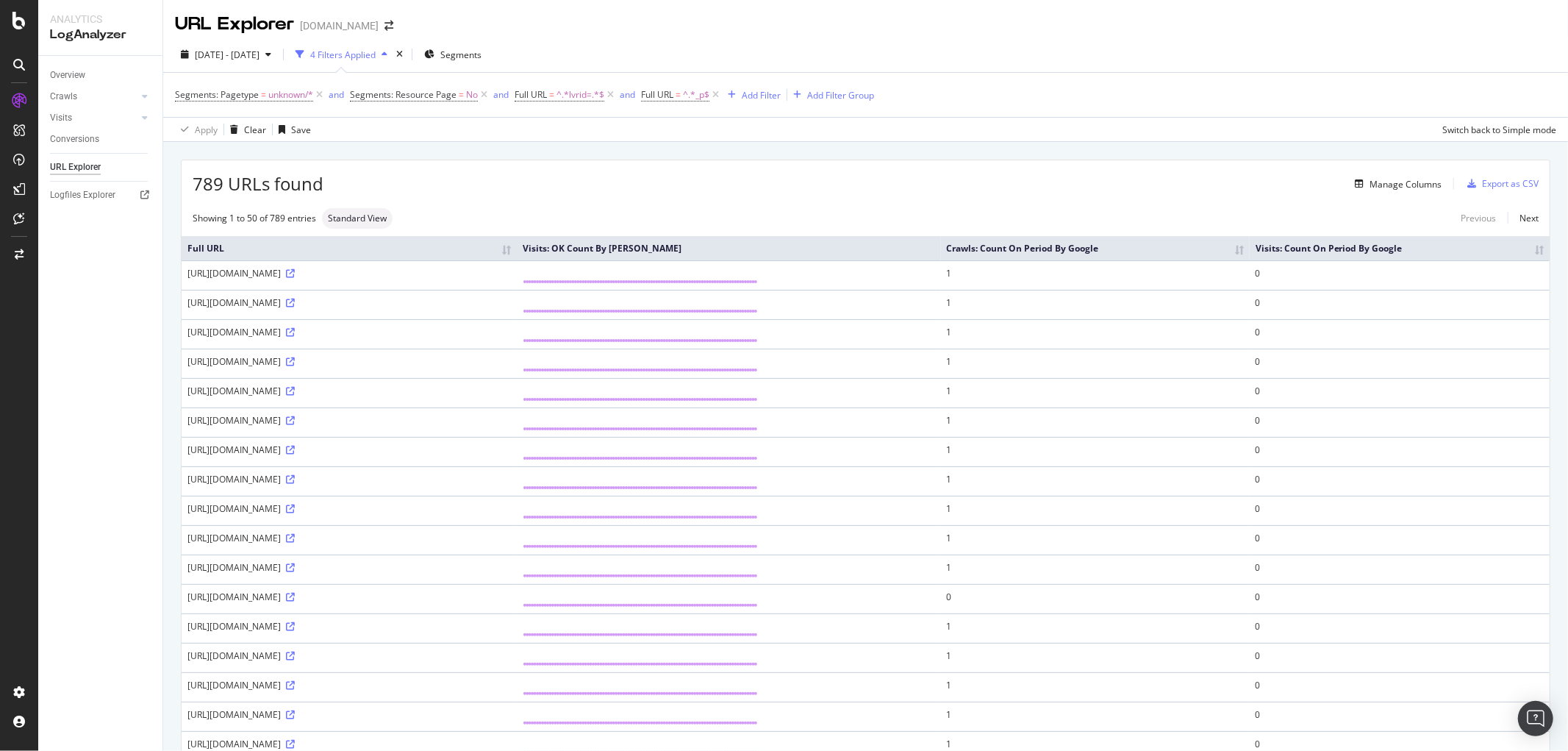
click at [1369, 181] on div "Manage Columns" at bounding box center [1405, 184] width 72 height 12
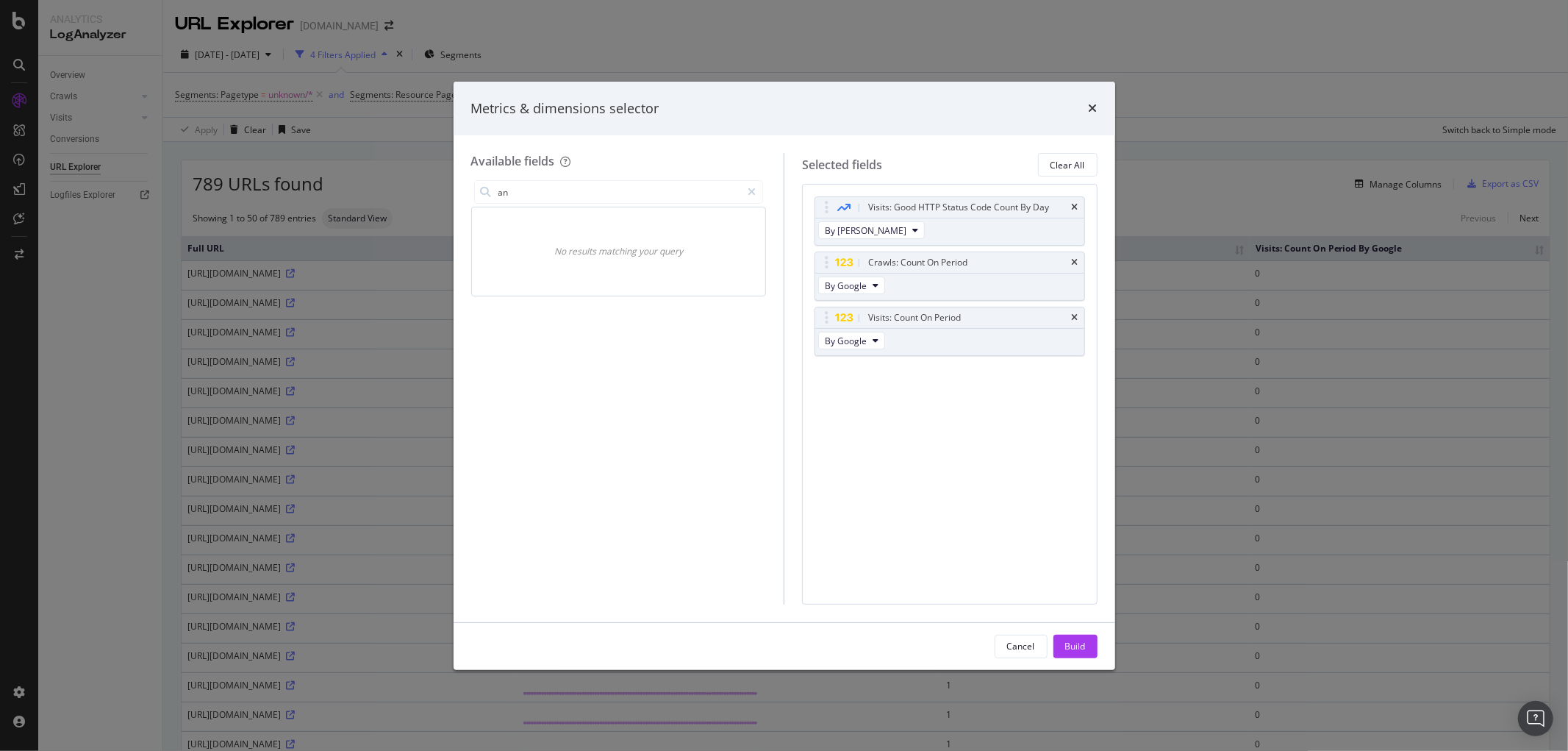
type input "a"
type input "lin"
click at [1106, 111] on div "Metrics & dimensions selector" at bounding box center [784, 108] width 661 height 55
click at [1098, 108] on div "Metrics & dimensions selector" at bounding box center [784, 108] width 661 height 55
click at [1092, 103] on icon "times" at bounding box center [1092, 108] width 8 height 12
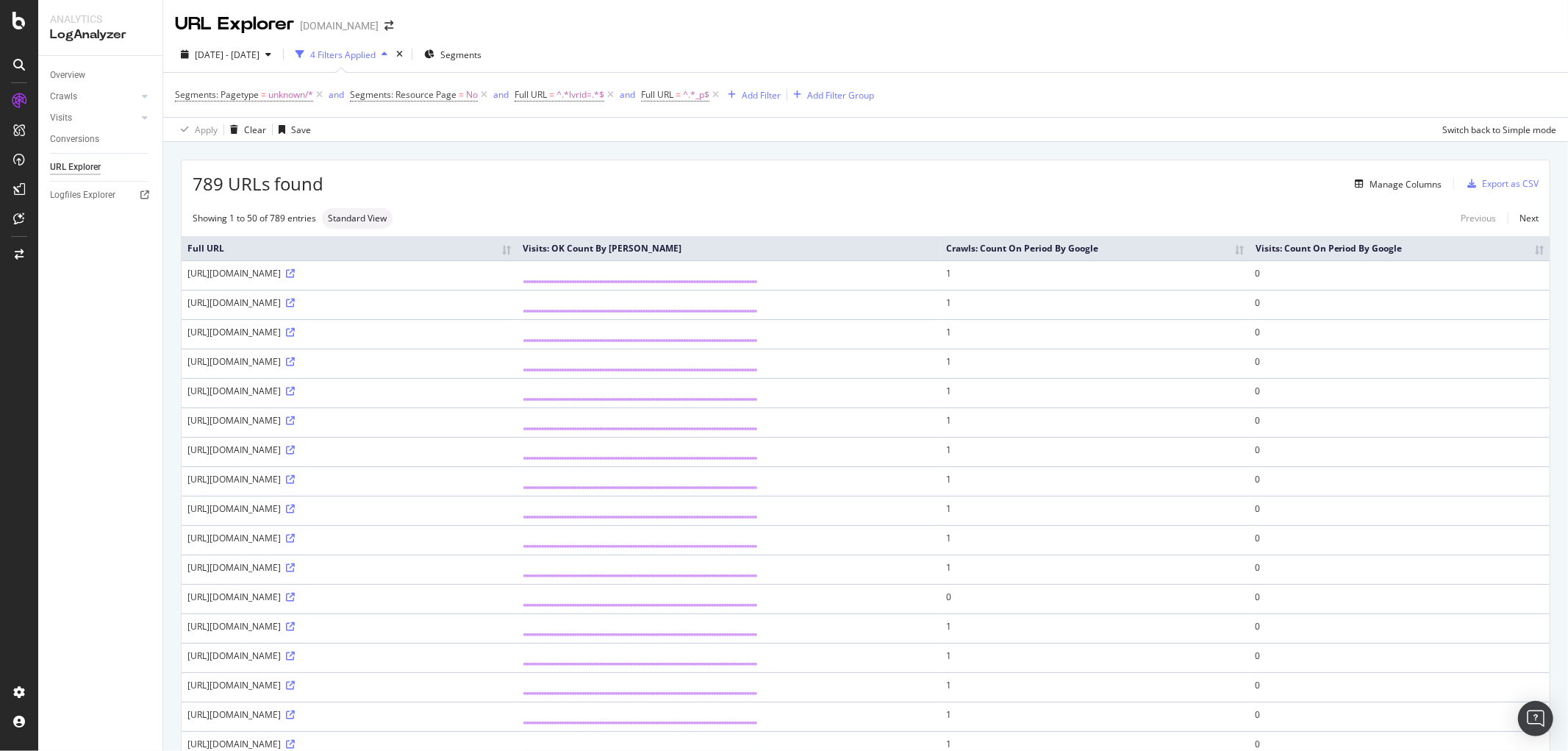
click at [556, 178] on div "Manage Columns" at bounding box center [882, 184] width 1118 height 18
click at [254, 60] on span "[DATE] - [DATE]" at bounding box center [227, 55] width 65 height 12
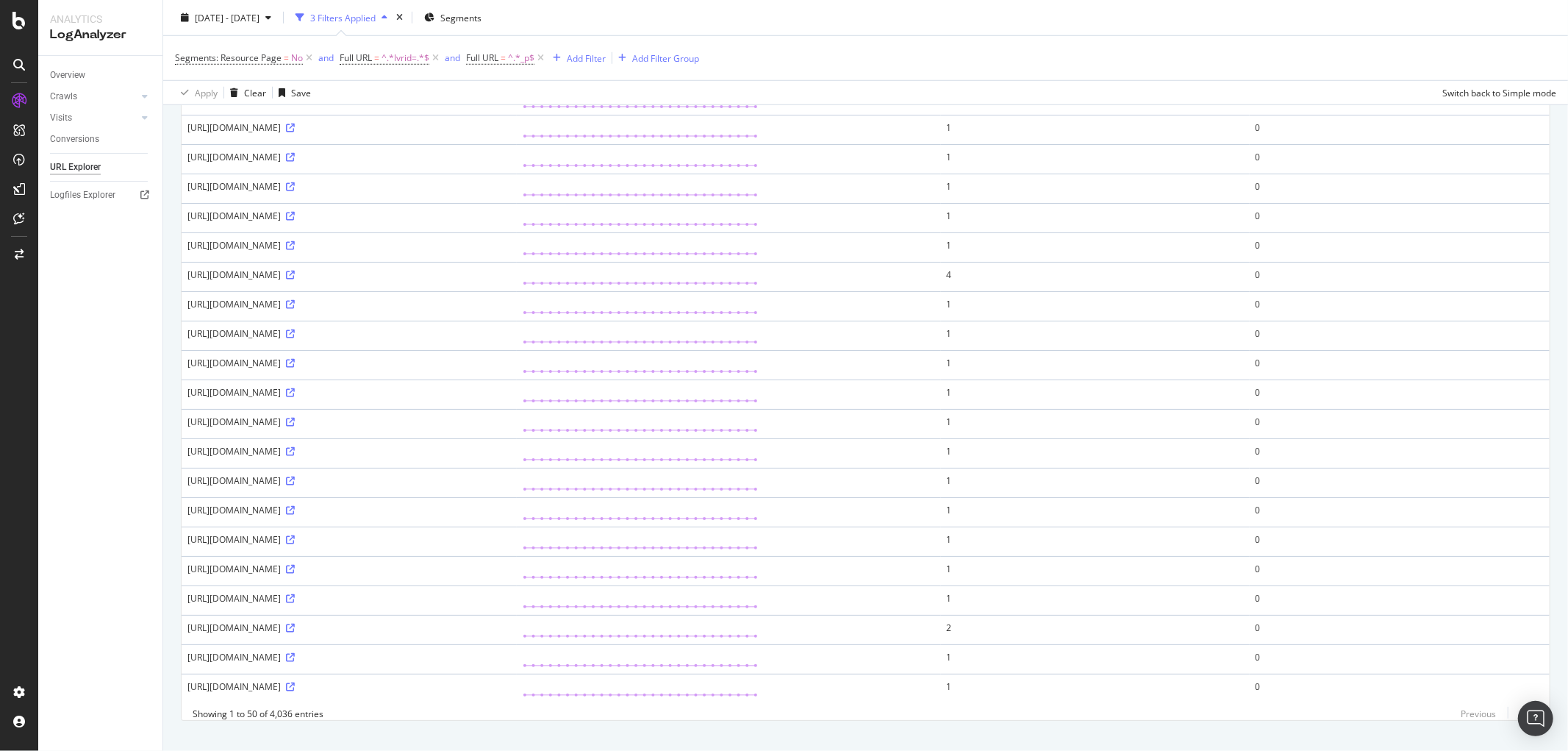
scroll to position [1067, 0]
